Goal: Task Accomplishment & Management: Understand process/instructions

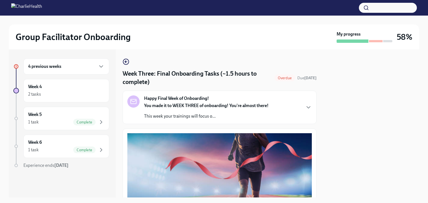
click at [235, 81] on h4 "Week Three: Final Onboarding Tasks (~1.5 hours to complete)" at bounding box center [198, 78] width 150 height 17
click at [274, 81] on div "Overdue" at bounding box center [284, 78] width 21 height 7
click at [276, 79] on span "Overdue" at bounding box center [284, 78] width 21 height 4
click at [50, 89] on div "Week 4 2 tasks" at bounding box center [66, 91] width 76 height 14
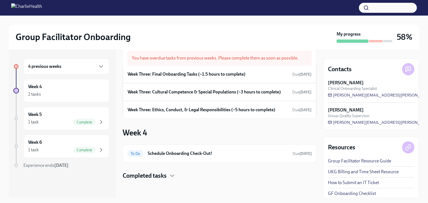
scroll to position [18, 0]
click at [54, 87] on div "Week 4 2 tasks" at bounding box center [66, 91] width 76 height 14
click at [48, 68] on h6 "4 previous weeks" at bounding box center [44, 67] width 33 height 6
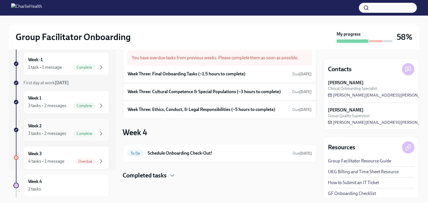
scroll to position [56, 0]
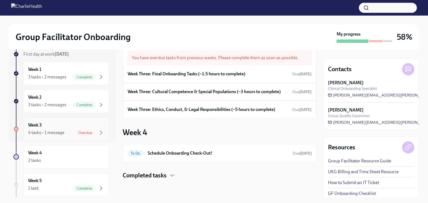
click at [77, 137] on div "Week 3 4 tasks • 1 message Overdue" at bounding box center [66, 129] width 86 height 23
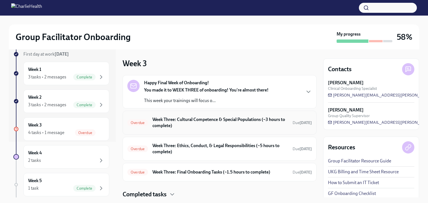
click at [202, 128] on h6 "Week Three: Cultural Competence & Special Populations (~3 hours to complete)" at bounding box center [220, 123] width 136 height 12
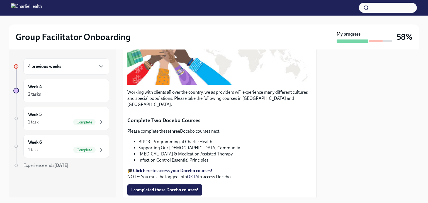
scroll to position [122, 0]
